Goal: Navigation & Orientation: Find specific page/section

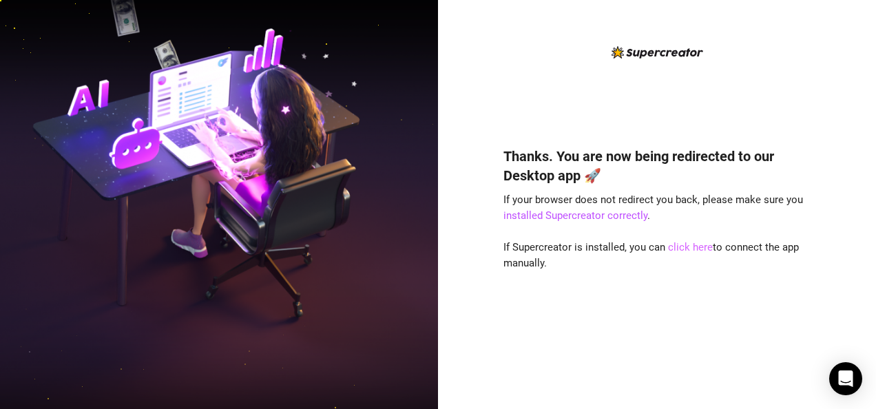
click at [684, 252] on link "click here" at bounding box center [690, 247] width 45 height 12
click at [684, 246] on link "click here" at bounding box center [690, 247] width 45 height 12
click at [676, 244] on link "click here" at bounding box center [690, 247] width 45 height 12
drag, startPoint x: 676, startPoint y: 244, endPoint x: 697, endPoint y: 248, distance: 21.1
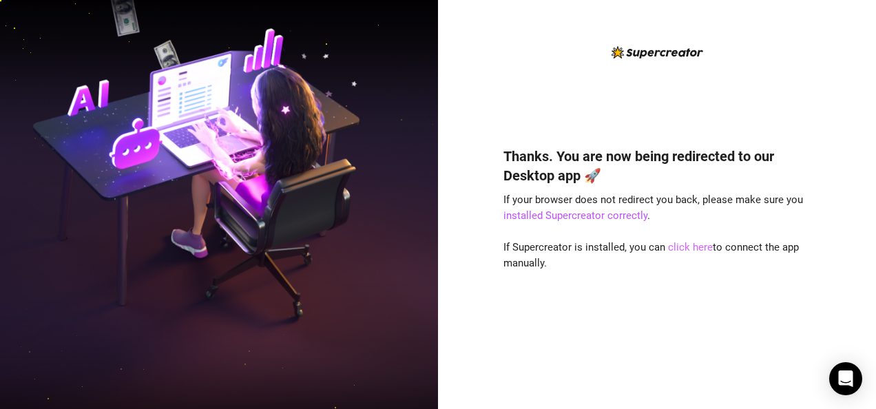
click at [697, 248] on link "click here" at bounding box center [690, 247] width 45 height 12
drag, startPoint x: 697, startPoint y: 248, endPoint x: 686, endPoint y: 248, distance: 11.0
click at [686, 248] on link "click here" at bounding box center [690, 247] width 45 height 12
click at [689, 248] on link "click here" at bounding box center [690, 247] width 45 height 12
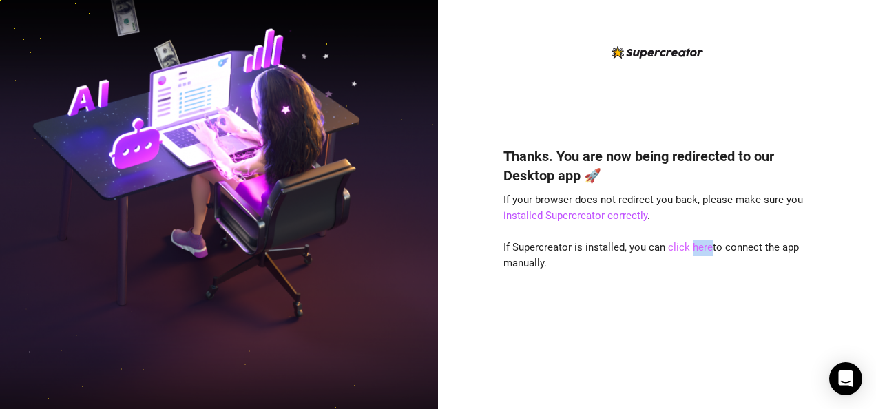
click at [689, 248] on link "click here" at bounding box center [690, 247] width 45 height 12
